Goal: Transaction & Acquisition: Book appointment/travel/reservation

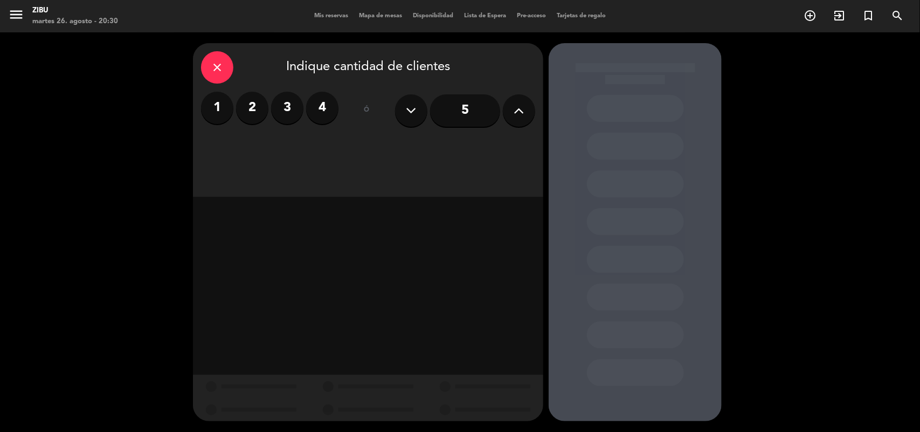
click at [252, 95] on label "2" at bounding box center [252, 108] width 32 height 32
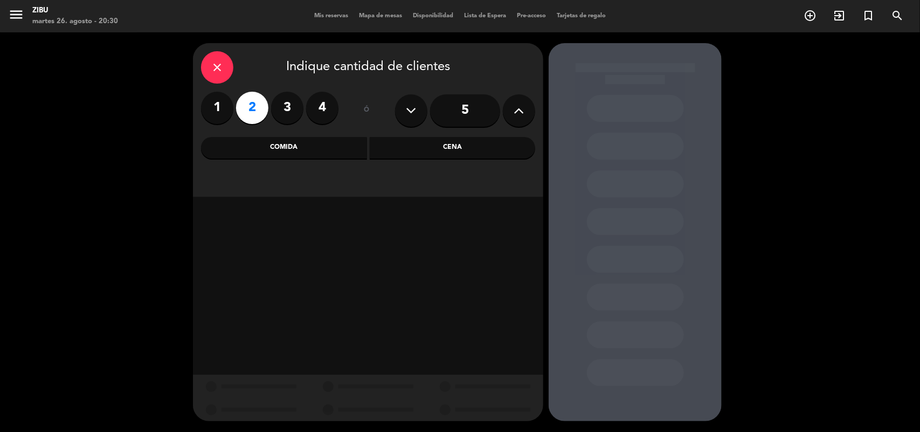
click at [469, 151] on div "Cena" at bounding box center [453, 148] width 166 height 22
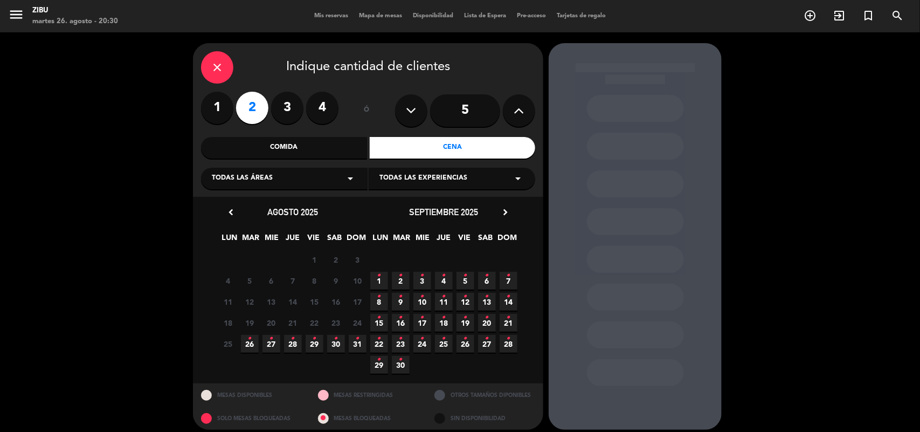
click at [248, 345] on icon "•" at bounding box center [250, 338] width 4 height 17
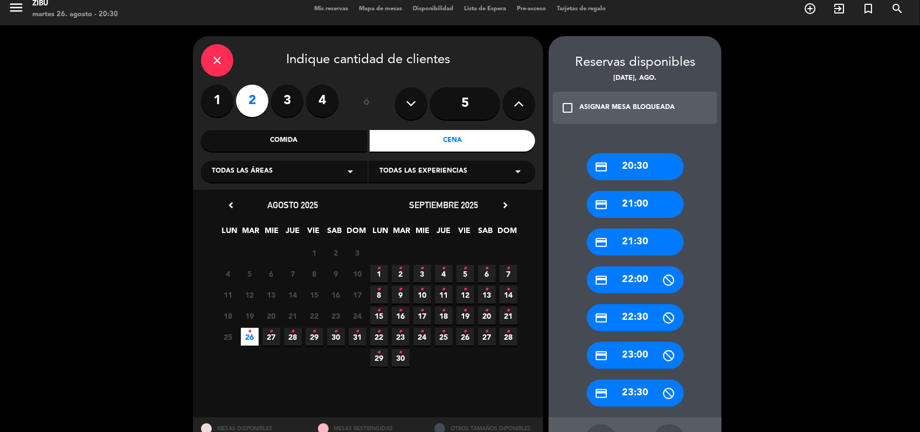
click at [645, 200] on div "credit_card 21:00" at bounding box center [635, 204] width 97 height 27
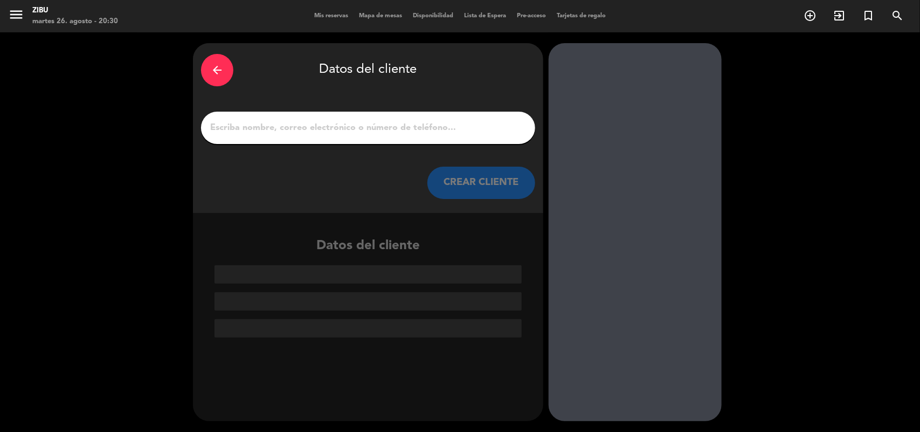
scroll to position [0, 0]
click at [368, 130] on input "1" at bounding box center [368, 127] width 318 height 15
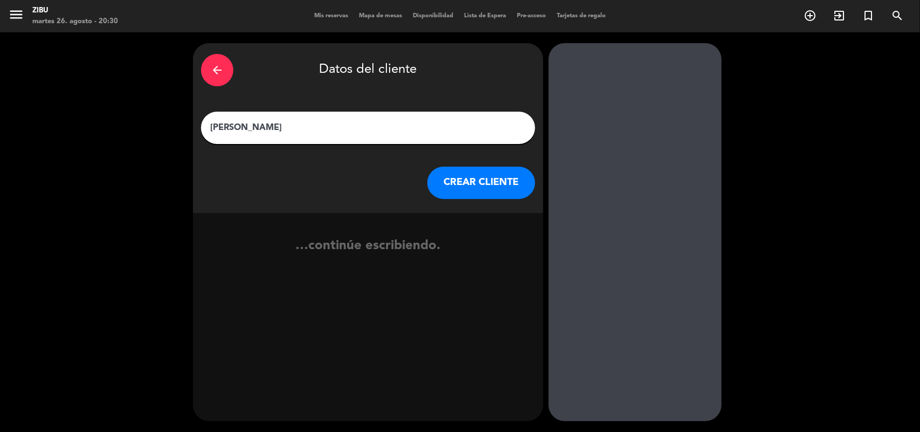
type input "[PERSON_NAME]"
click at [444, 186] on button "CREAR CLIENTE" at bounding box center [481, 183] width 108 height 32
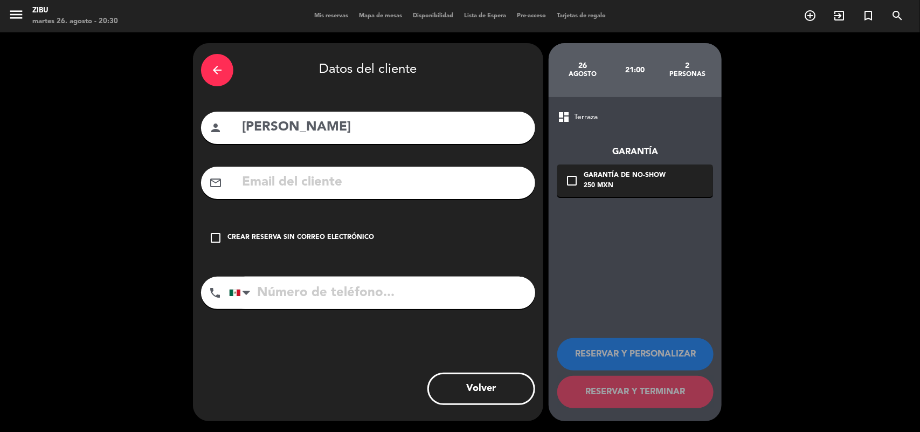
click at [217, 236] on icon "check_box_outline_blank" at bounding box center [215, 237] width 13 height 13
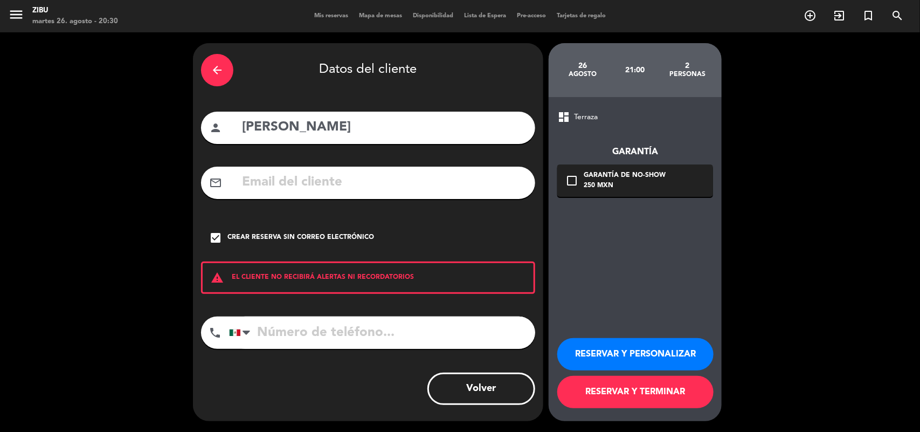
click at [284, 338] on input "tel" at bounding box center [382, 332] width 306 height 32
type input "2222159328"
click at [590, 348] on button "RESERVAR Y PERSONALIZAR" at bounding box center [635, 354] width 156 height 32
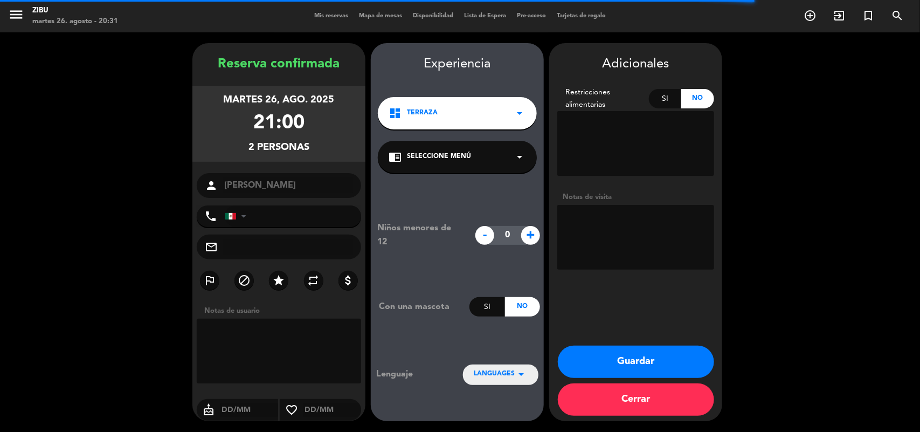
type input "[PHONE_NUMBER]"
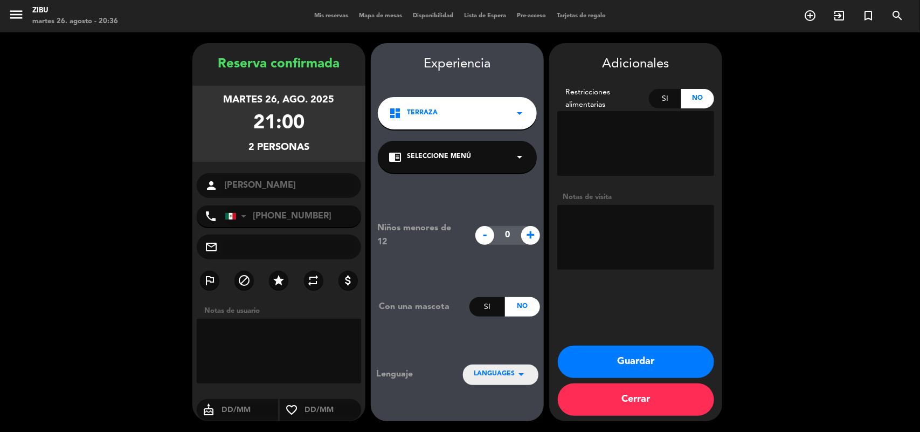
click at [594, 362] on button "Guardar" at bounding box center [636, 361] width 156 height 32
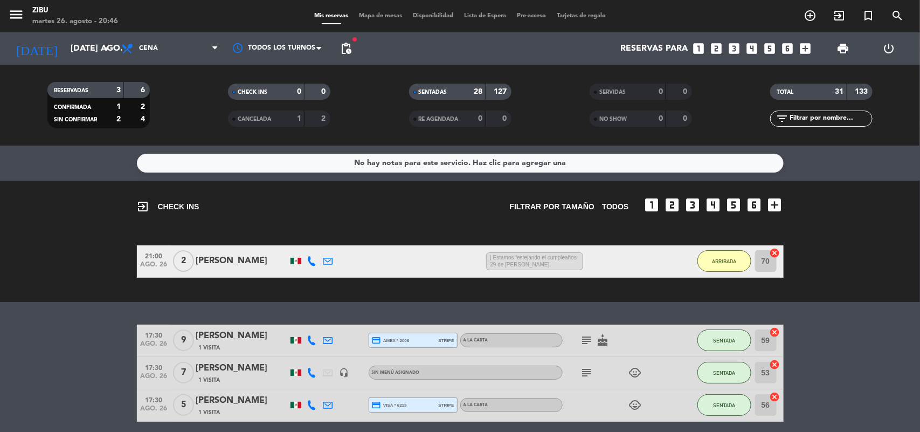
click at [594, 362] on div "subject child_care" at bounding box center [611, 373] width 97 height 32
drag, startPoint x: 594, startPoint y: 362, endPoint x: 414, endPoint y: 324, distance: 183.9
click at [414, 324] on div "17:30 ago. 26 9 [PERSON_NAME] 1 Visita credit_card amex * 2006 stripe A LA CART…" at bounding box center [460, 340] width 647 height 32
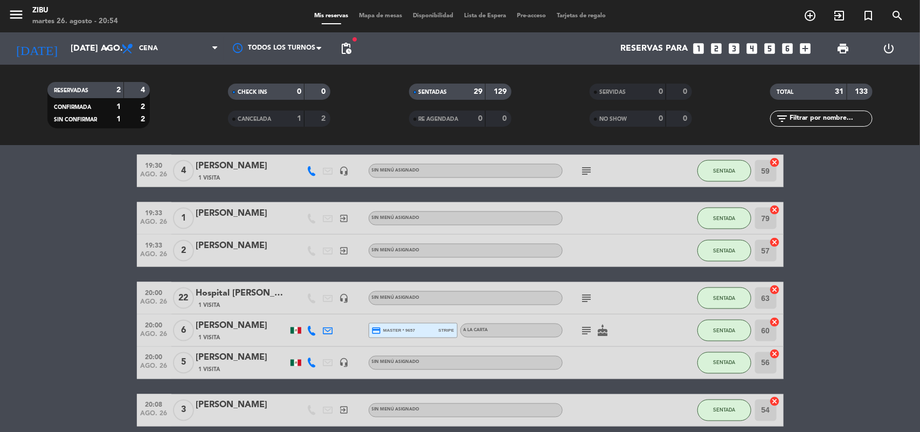
scroll to position [735, 0]
